Goal: Task Accomplishment & Management: Use online tool/utility

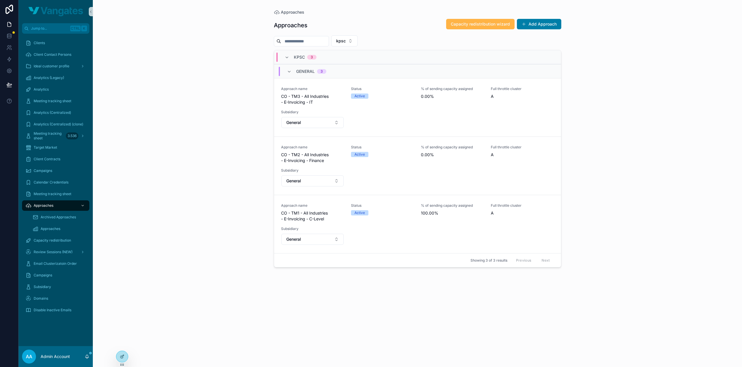
click at [472, 26] on span "Capacity redistribution wizard" at bounding box center [480, 24] width 59 height 6
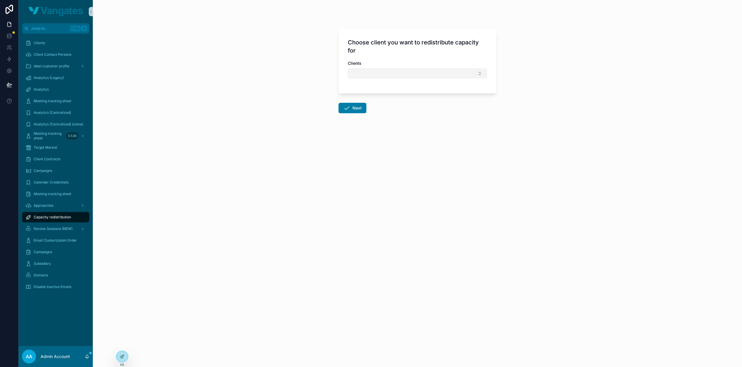
click at [446, 75] on button "Select Button" at bounding box center [417, 73] width 139 height 10
type input "***"
click at [401, 94] on div "kpsc" at bounding box center [417, 95] width 136 height 9
click at [356, 104] on button "Next" at bounding box center [352, 109] width 28 height 10
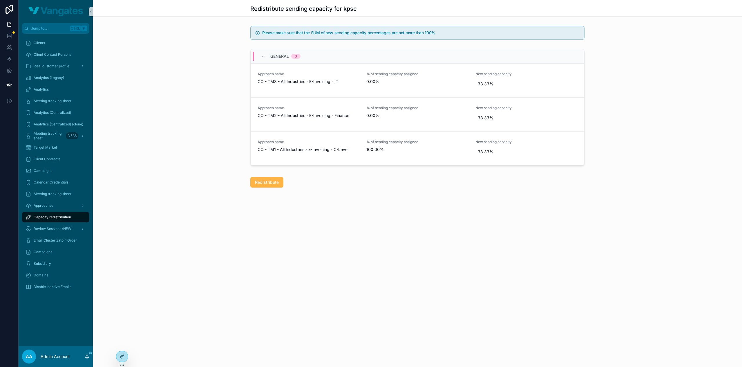
click at [274, 181] on span "Redistribute" at bounding box center [267, 182] width 24 height 6
